Goal: Information Seeking & Learning: Learn about a topic

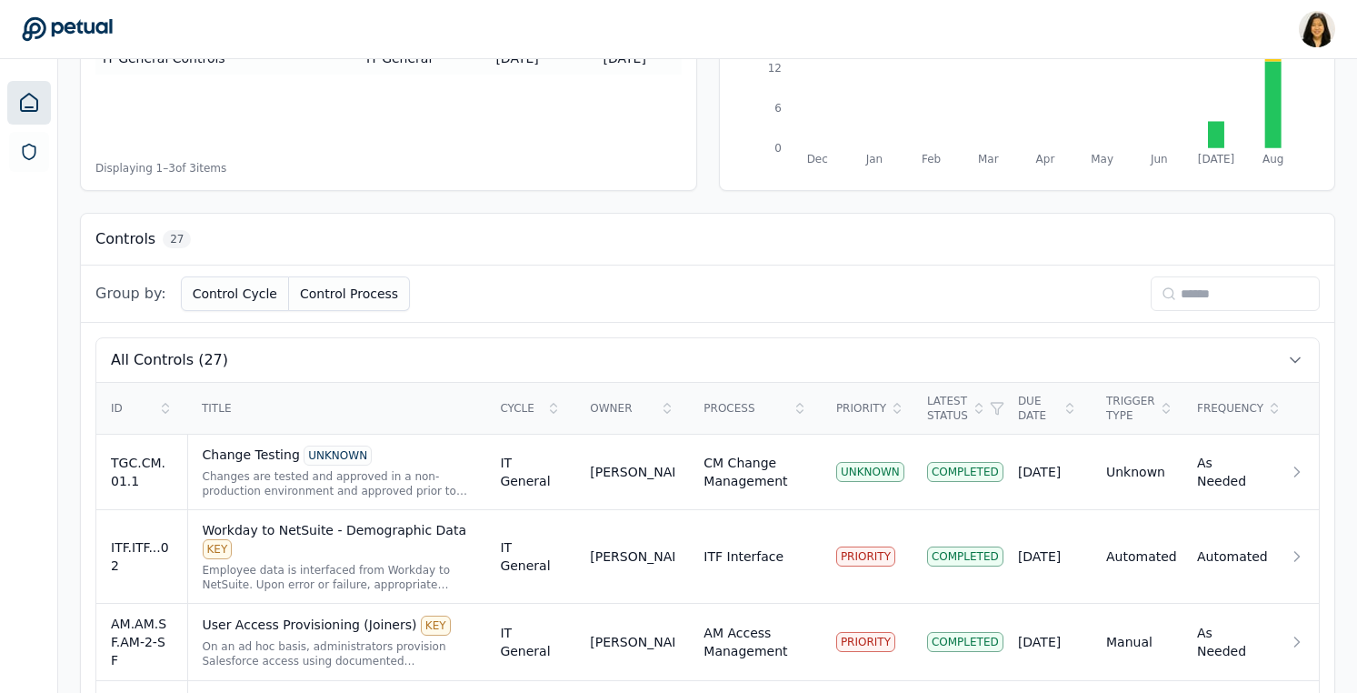
scroll to position [363, 0]
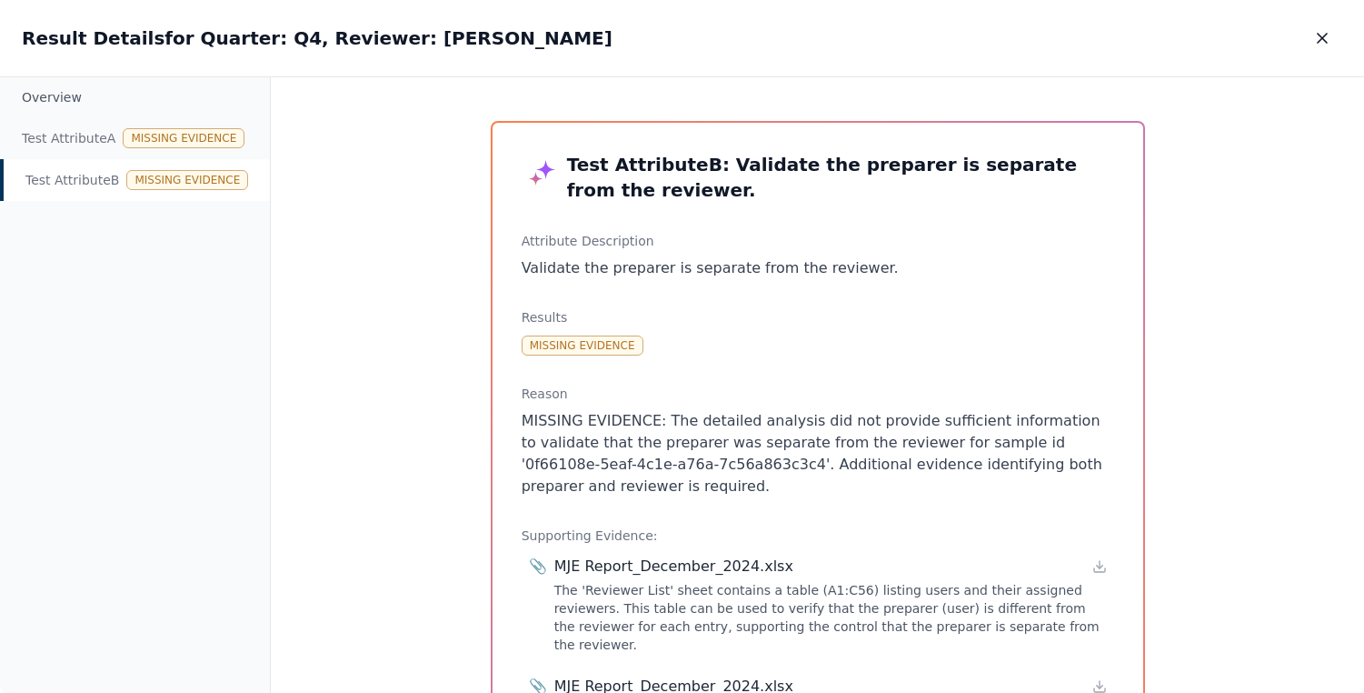
scroll to position [176, 0]
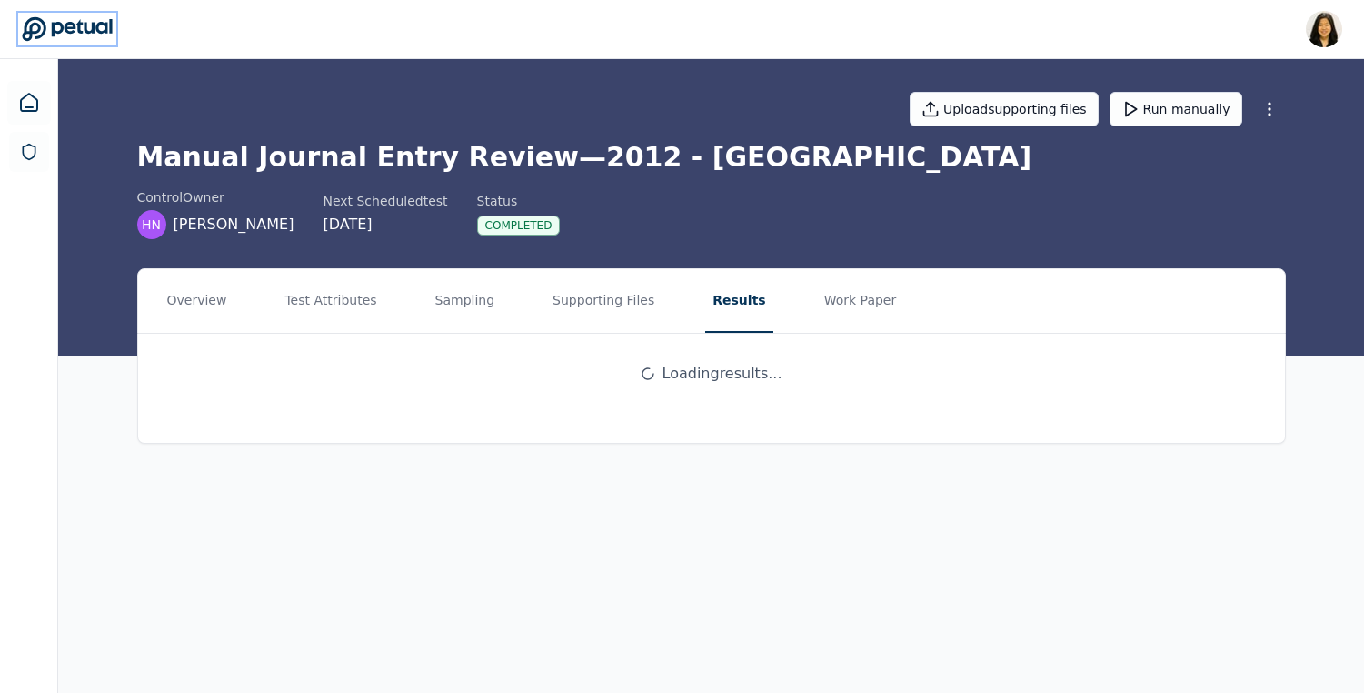
click at [83, 34] on icon at bounding box center [67, 28] width 91 height 25
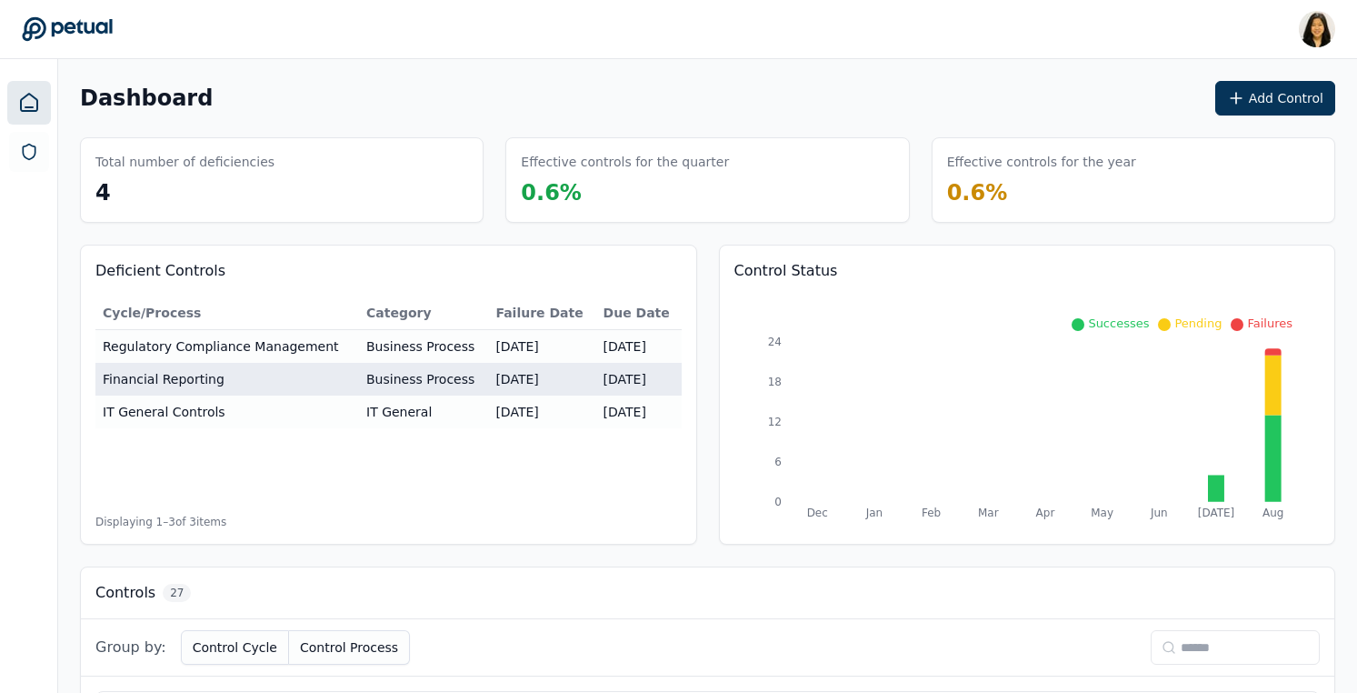
click at [376, 382] on td "Business Process" at bounding box center [423, 379] width 129 height 33
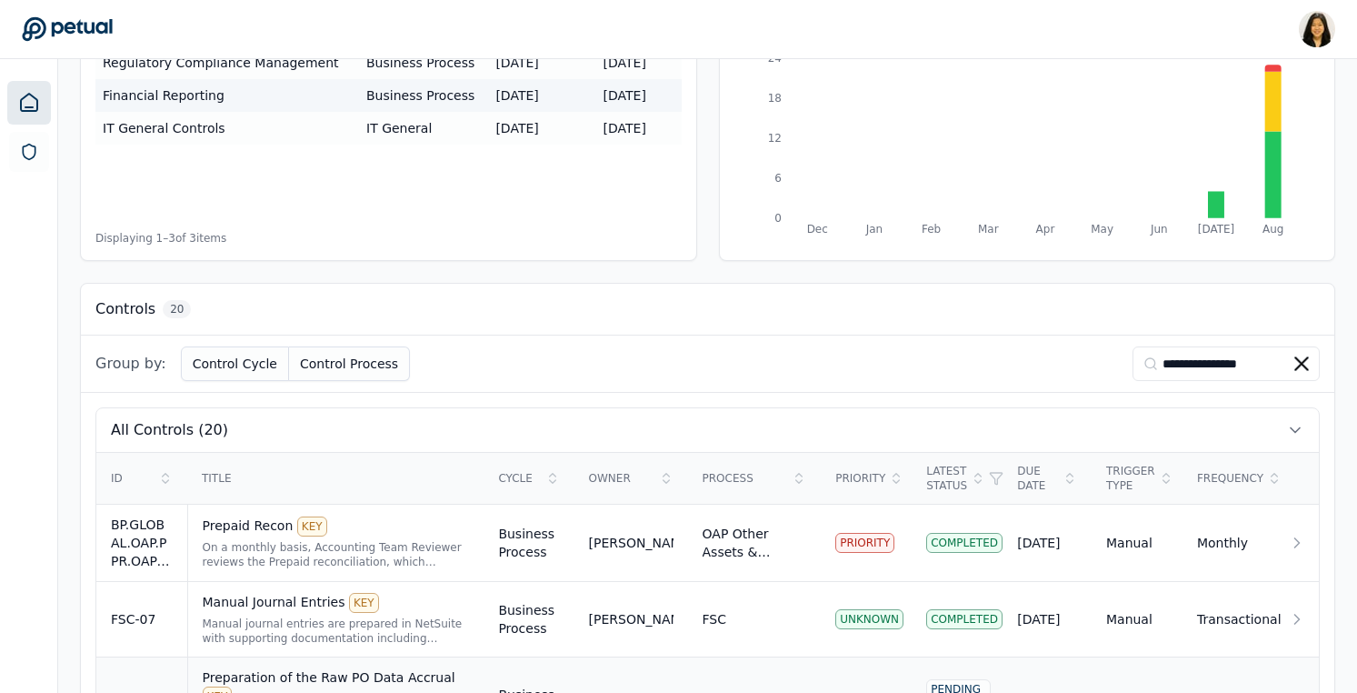
scroll to position [254, 0]
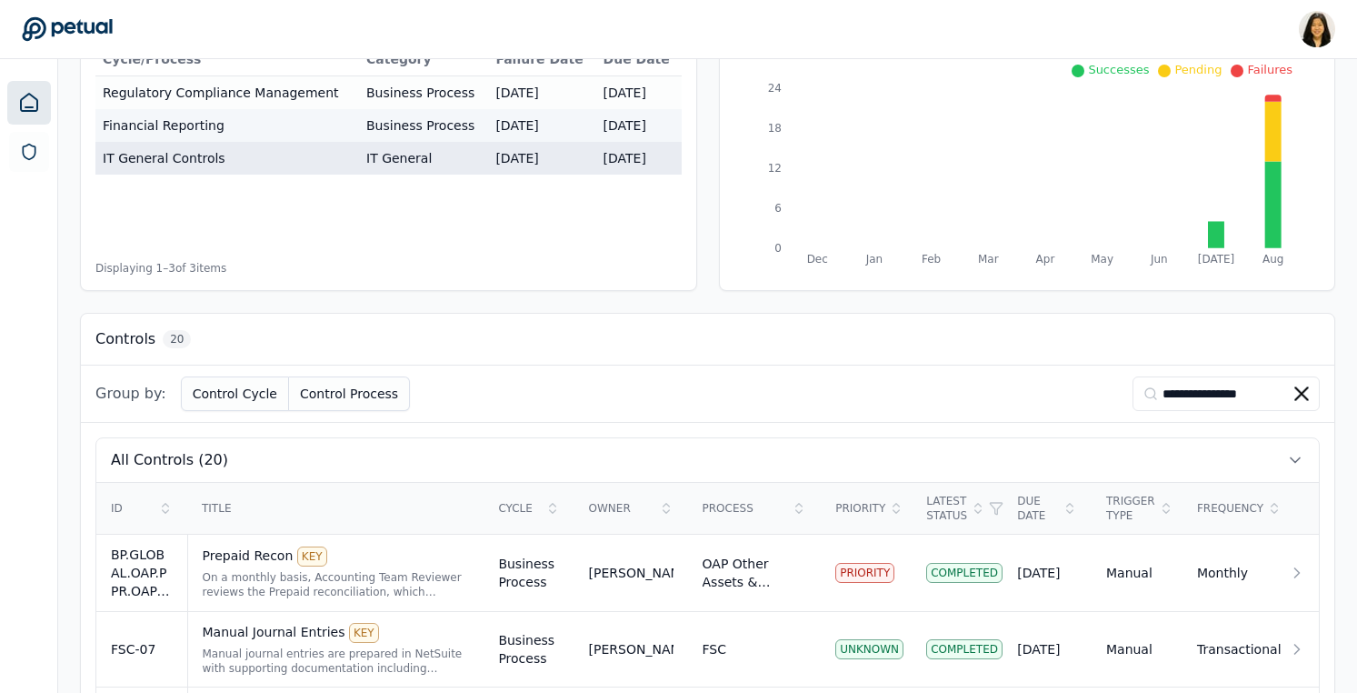
click at [343, 161] on td "IT General Controls" at bounding box center [227, 158] width 264 height 33
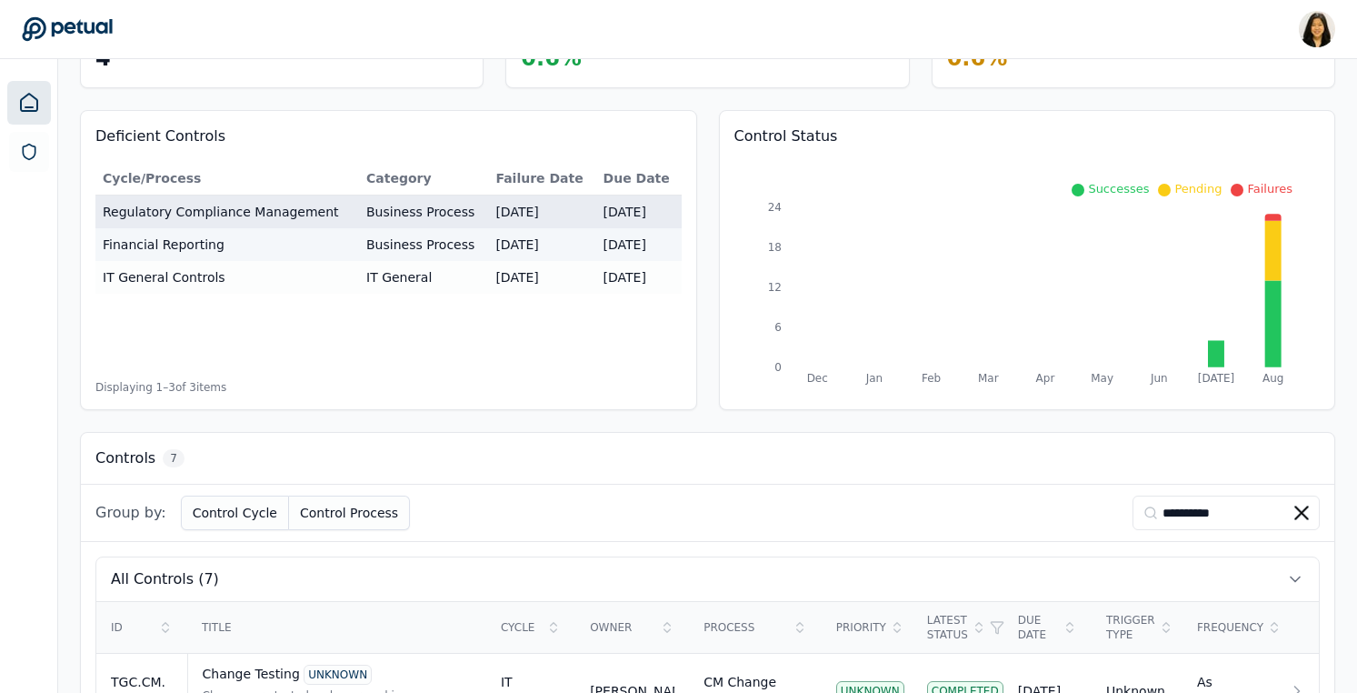
click at [356, 205] on td "Regulatory Compliance Management" at bounding box center [227, 212] width 264 height 34
type input "**********"
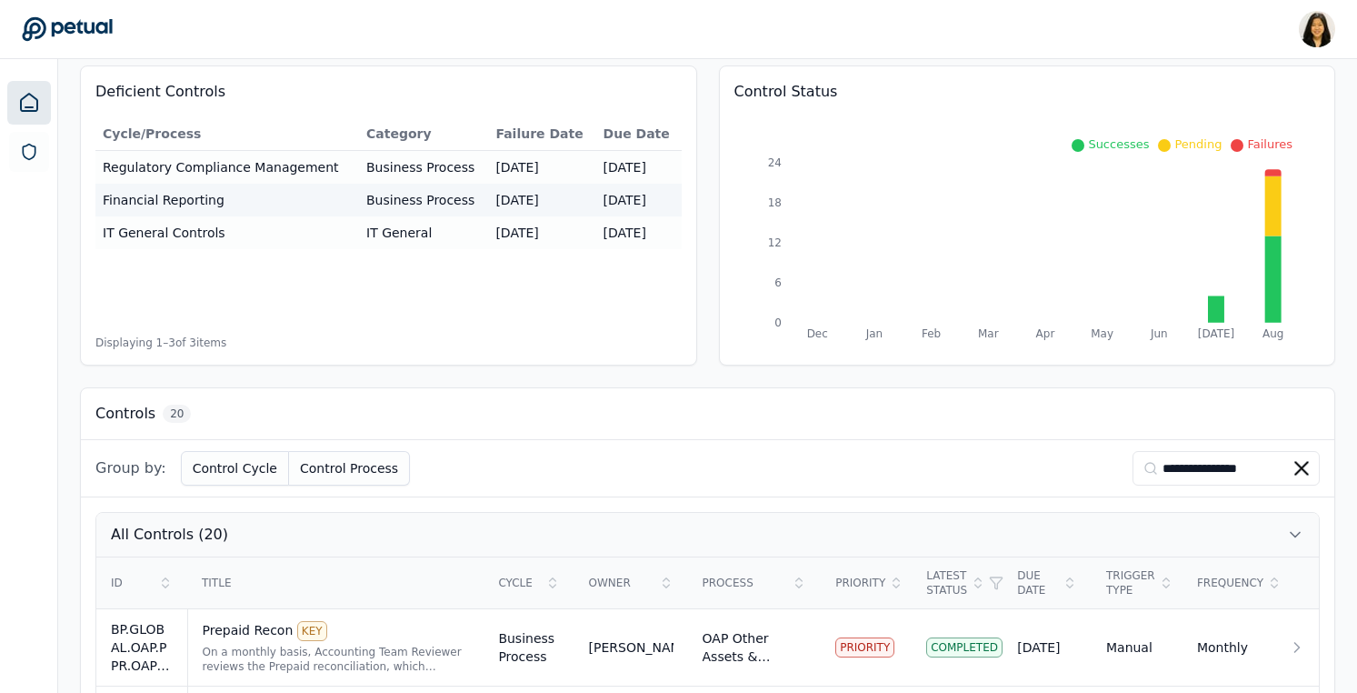
scroll to position [0, 0]
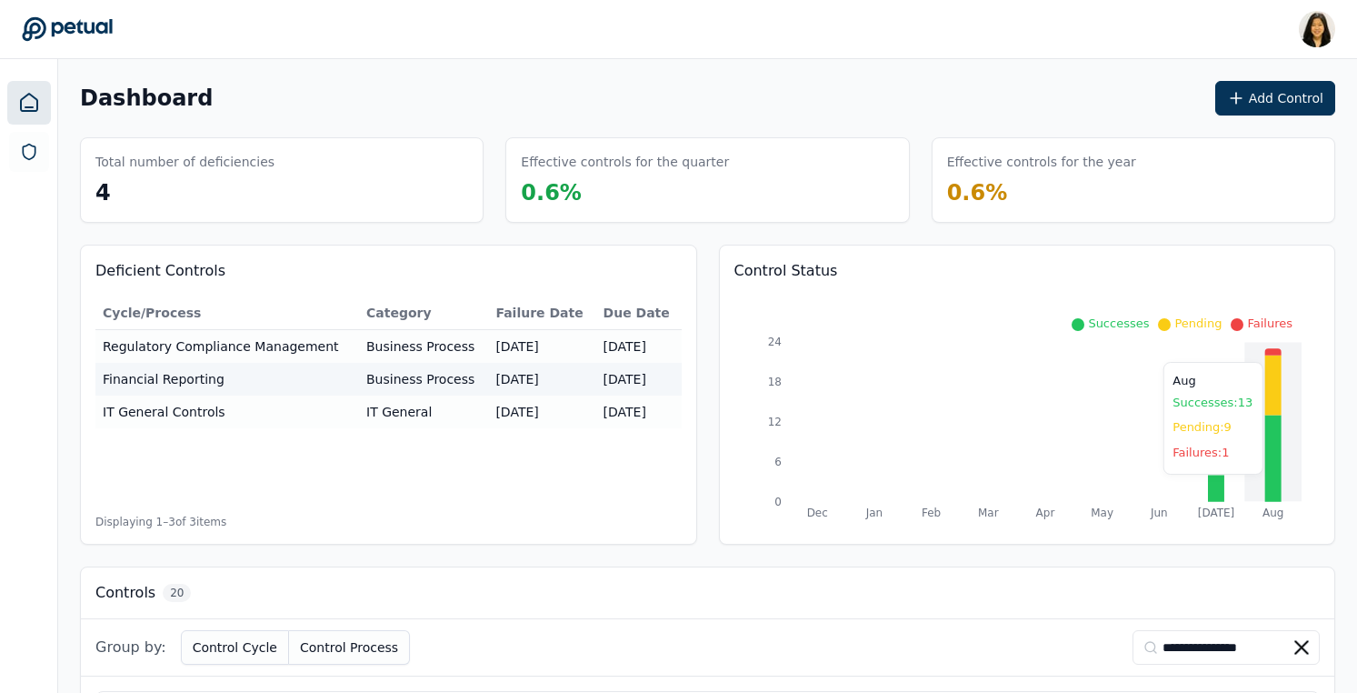
click at [1275, 353] on icon at bounding box center [1273, 351] width 16 height 6
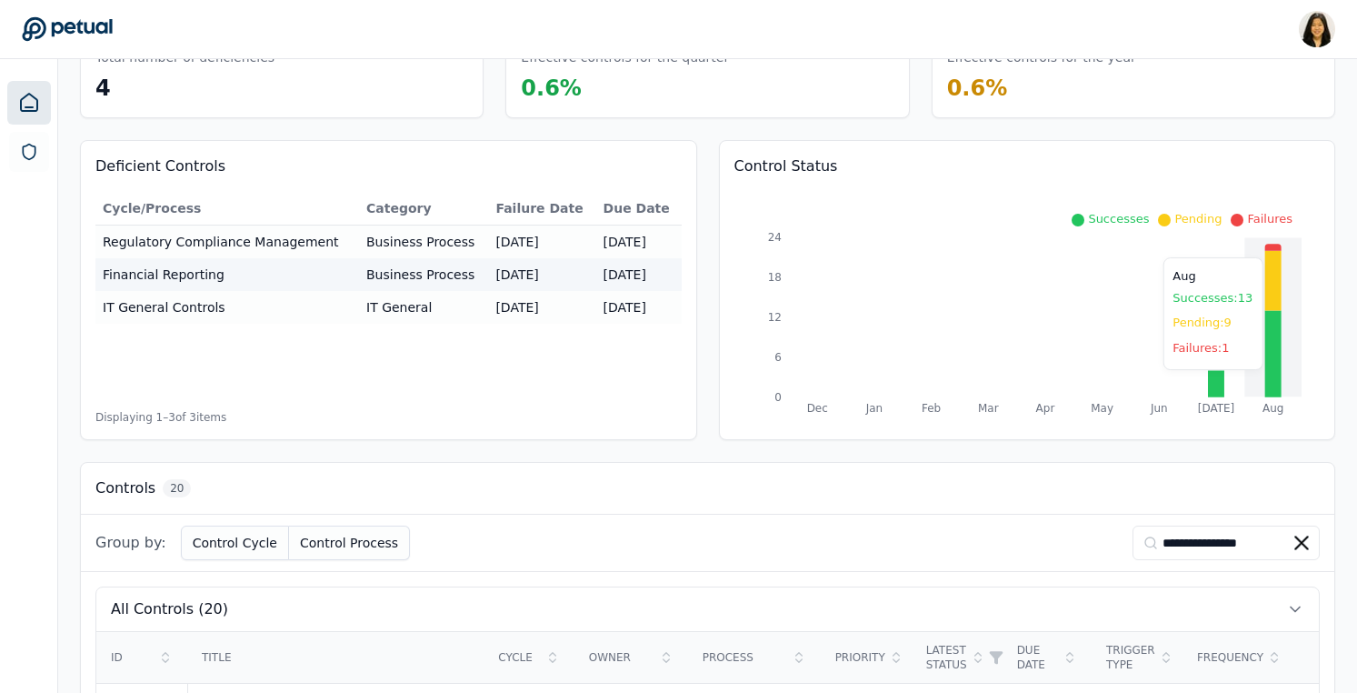
scroll to position [208, 0]
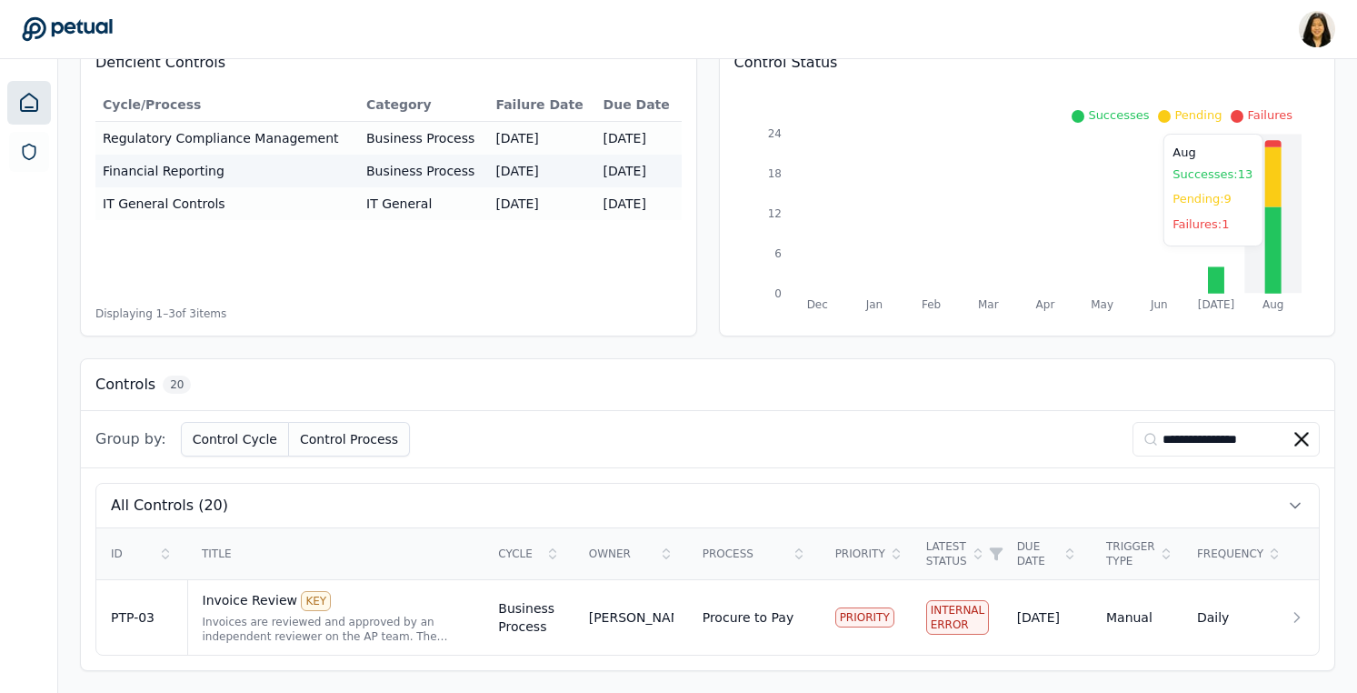
click at [1273, 238] on icon at bounding box center [1273, 250] width 16 height 86
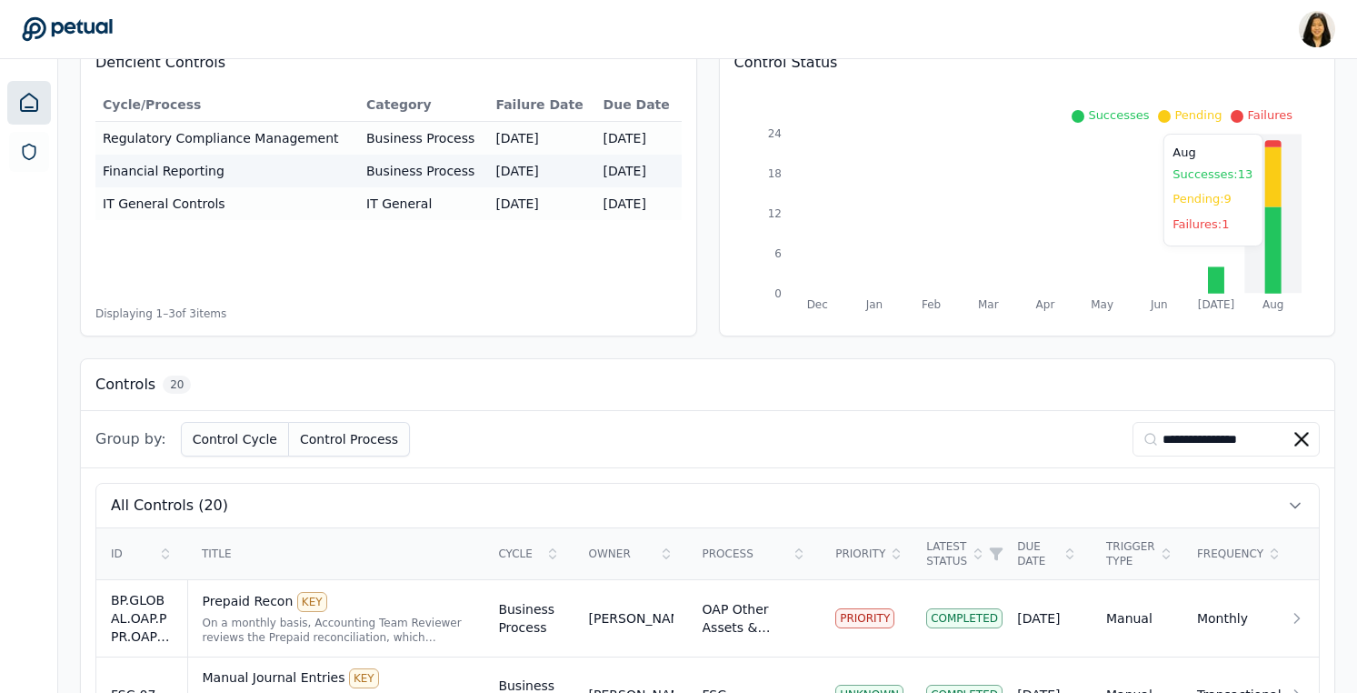
click at [1274, 178] on icon at bounding box center [1273, 177] width 16 height 60
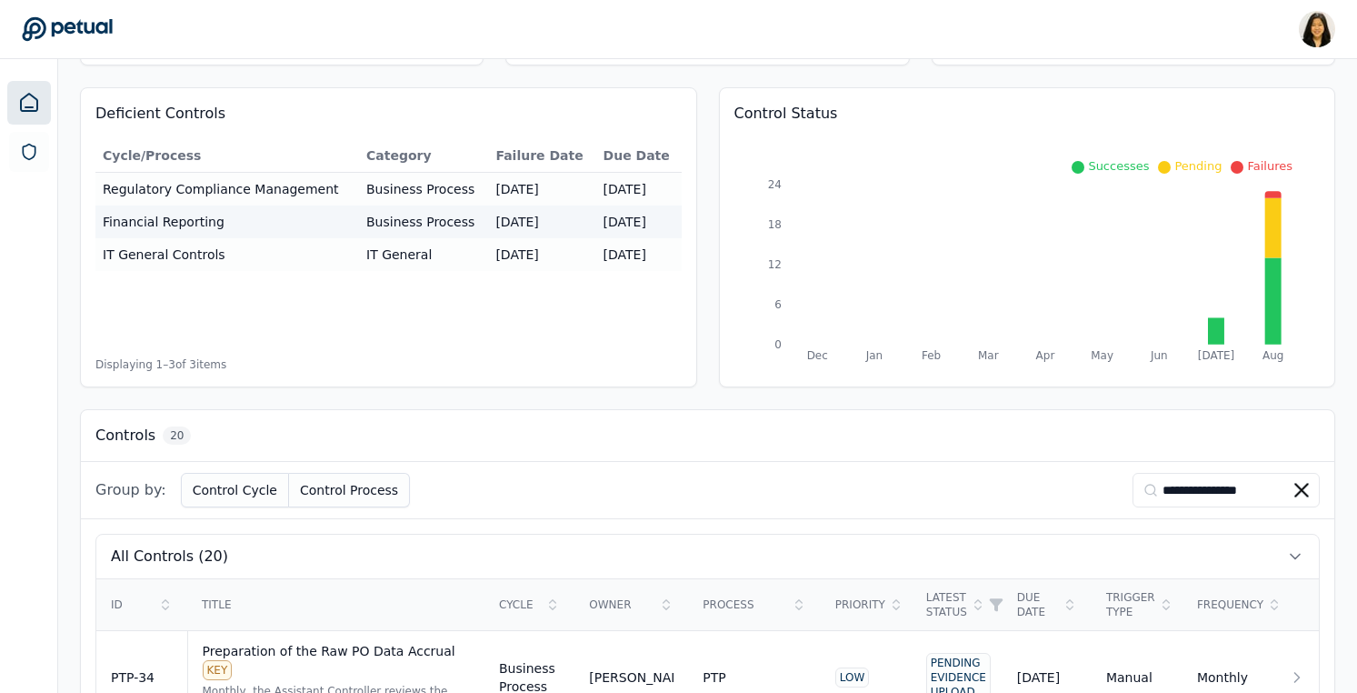
scroll to position [131, 0]
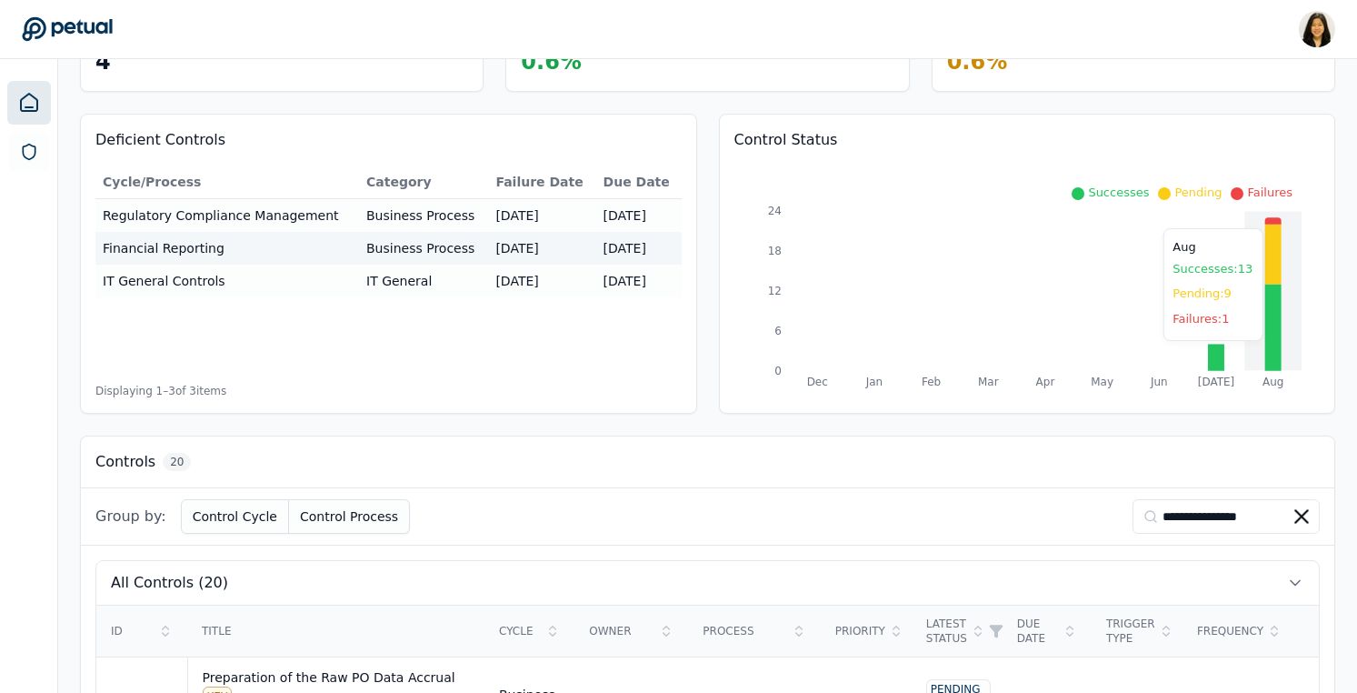
click at [1277, 219] on icon at bounding box center [1273, 220] width 16 height 6
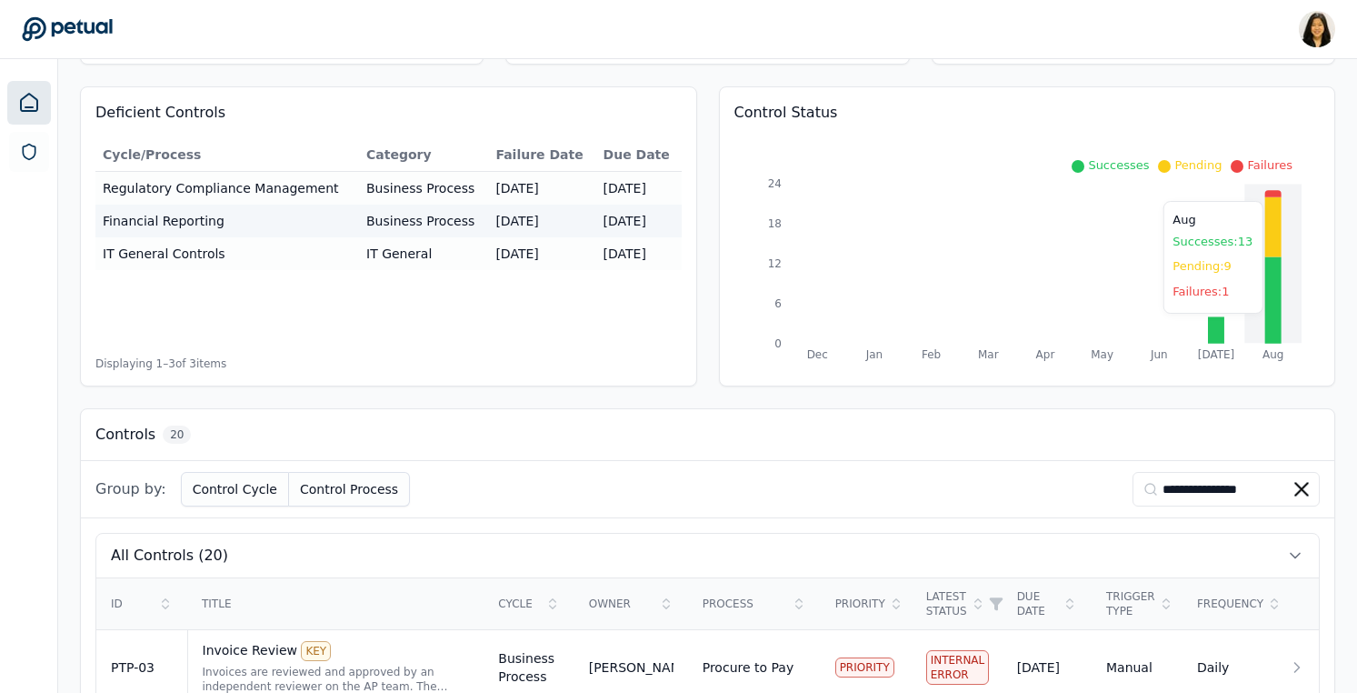
scroll to position [208, 0]
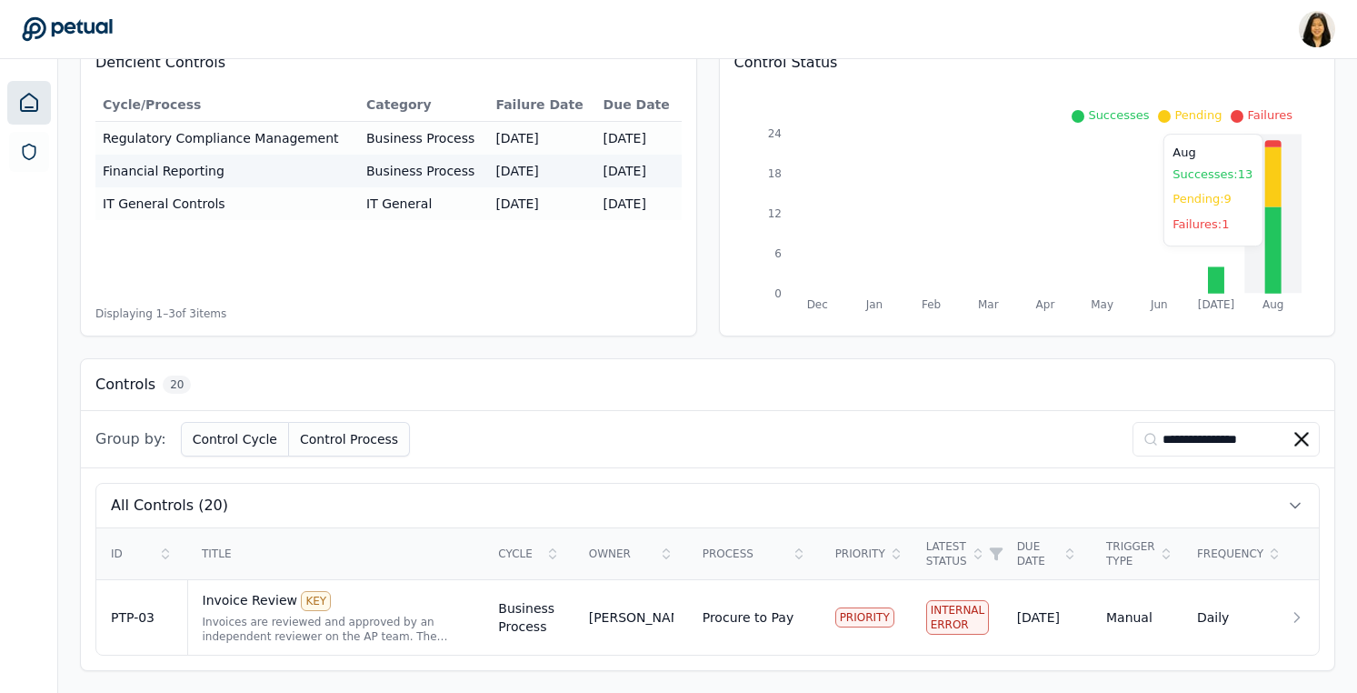
click at [1276, 255] on icon at bounding box center [1273, 250] width 16 height 86
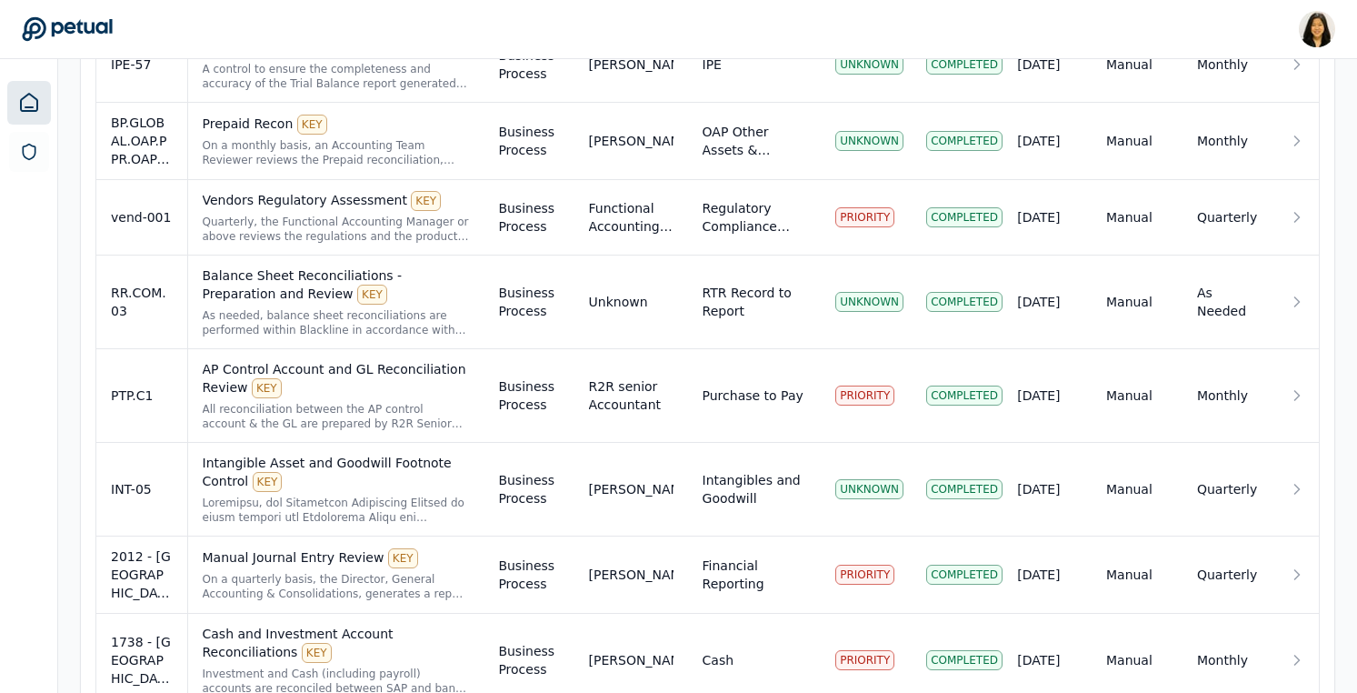
scroll to position [963, 0]
